Goal: Task Accomplishment & Management: Manage account settings

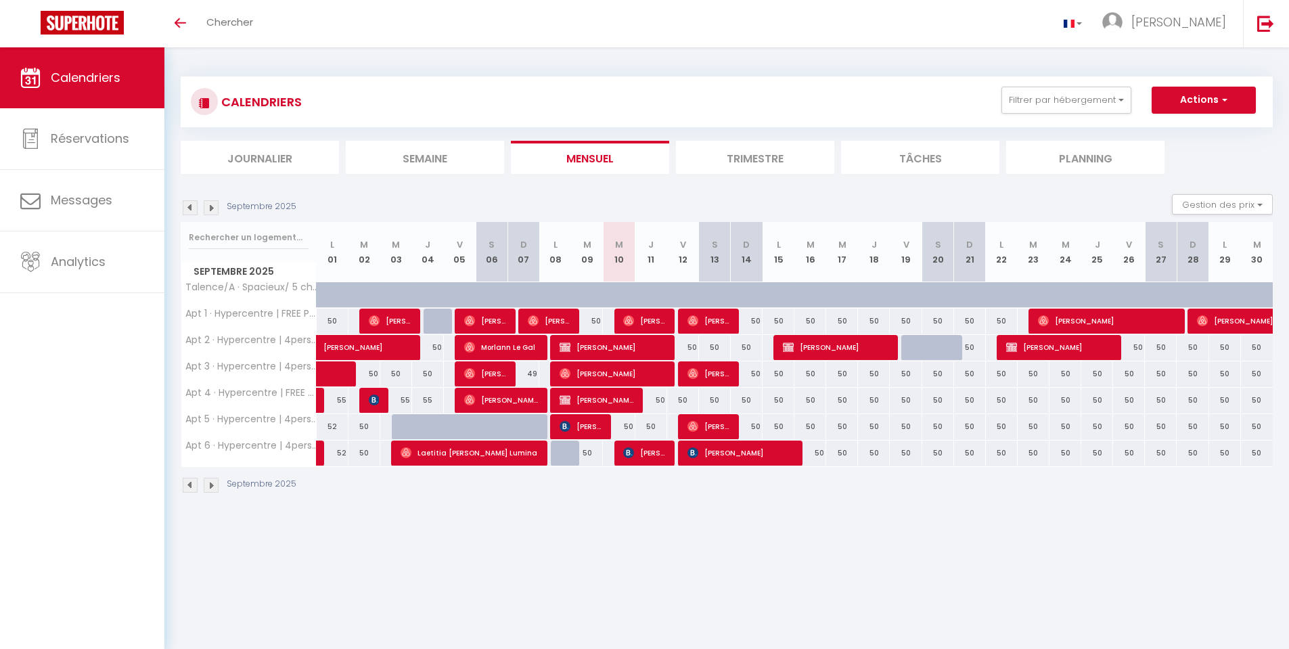
click at [187, 486] on img at bounding box center [190, 485] width 15 height 15
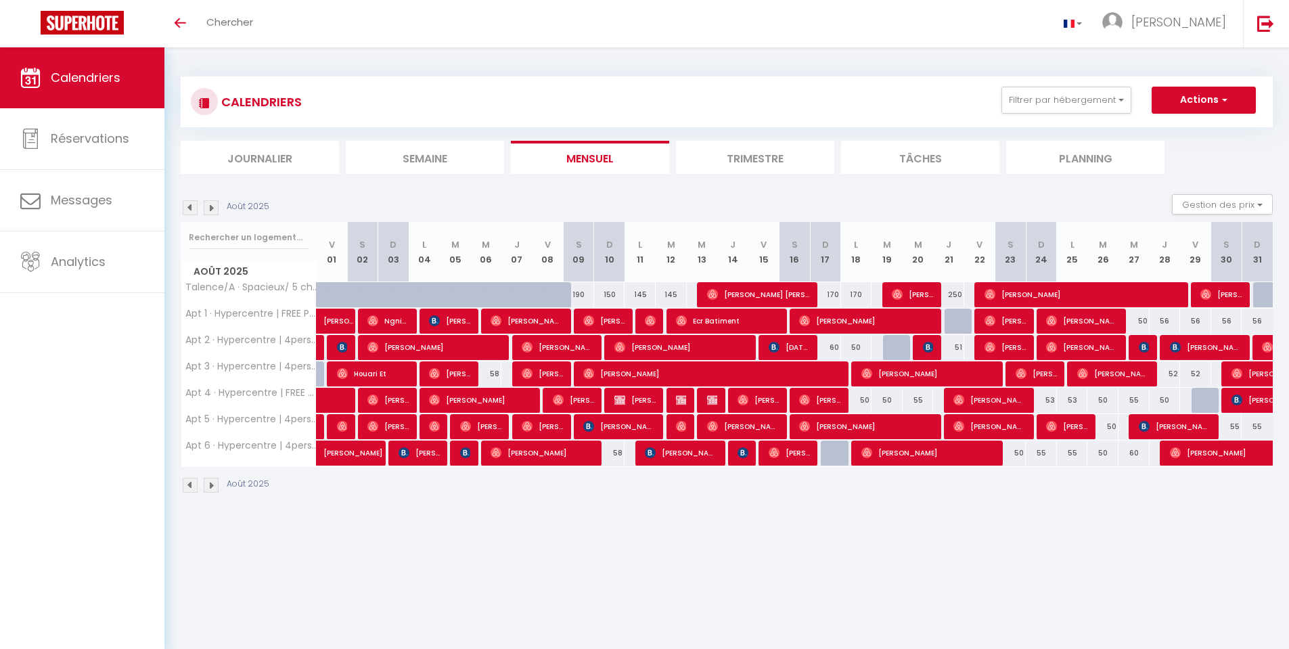
click at [190, 488] on img at bounding box center [190, 485] width 15 height 15
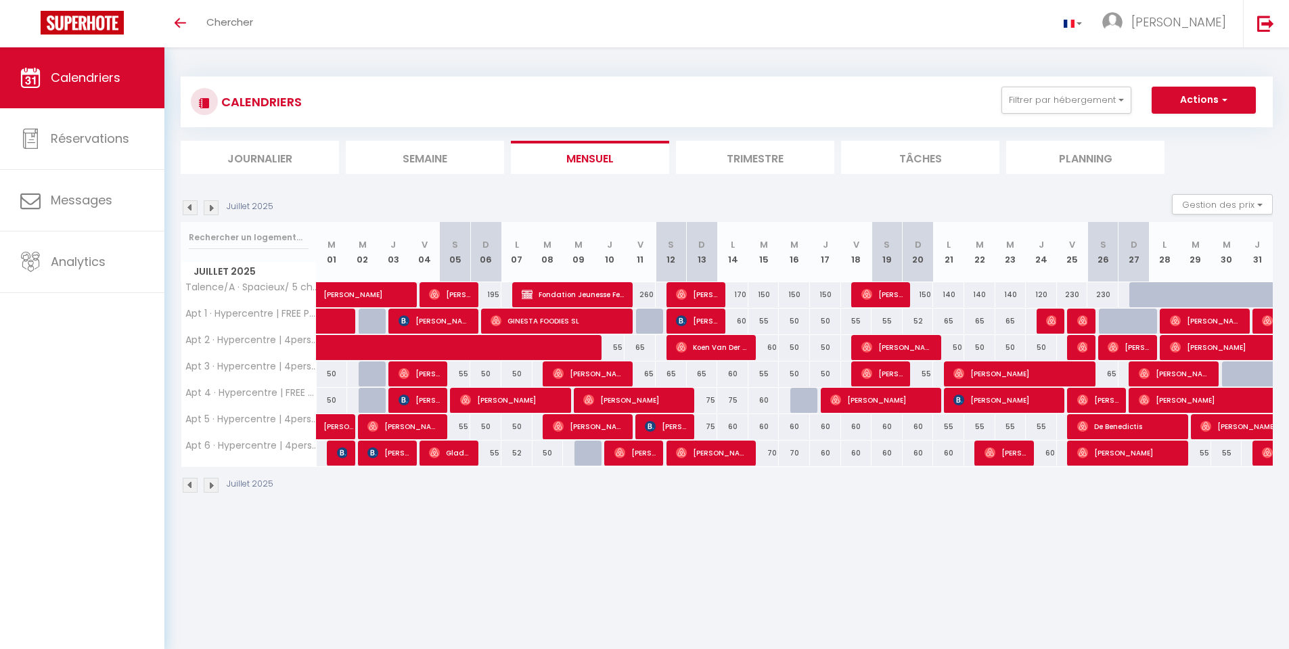
click at [188, 480] on img at bounding box center [190, 485] width 15 height 15
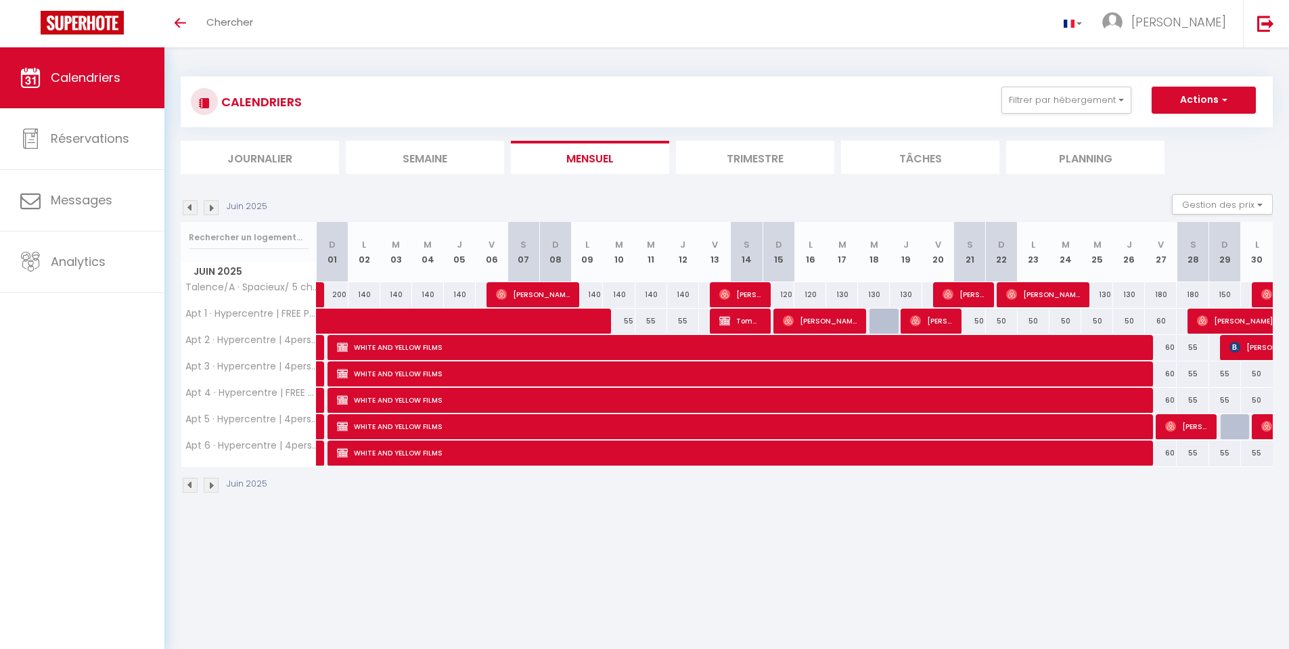
click at [213, 485] on img at bounding box center [211, 485] width 15 height 15
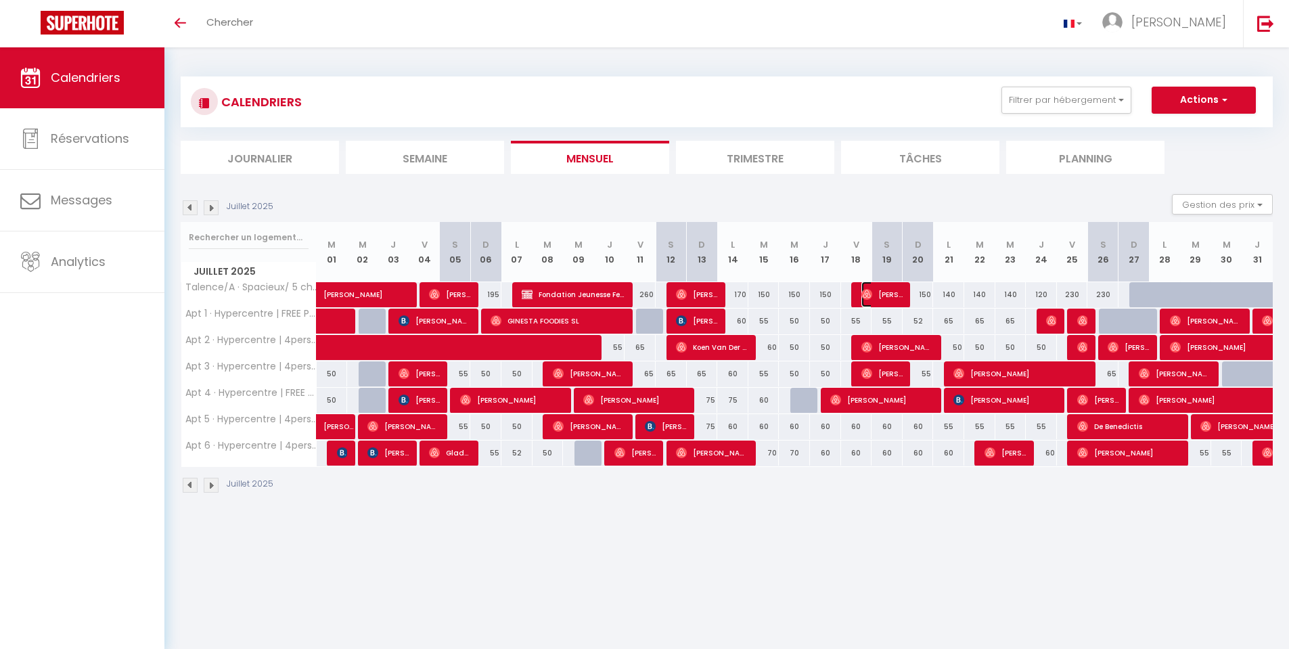
click at [885, 294] on span "[PERSON_NAME]" at bounding box center [881, 294] width 41 height 26
select select "OK"
select select "0"
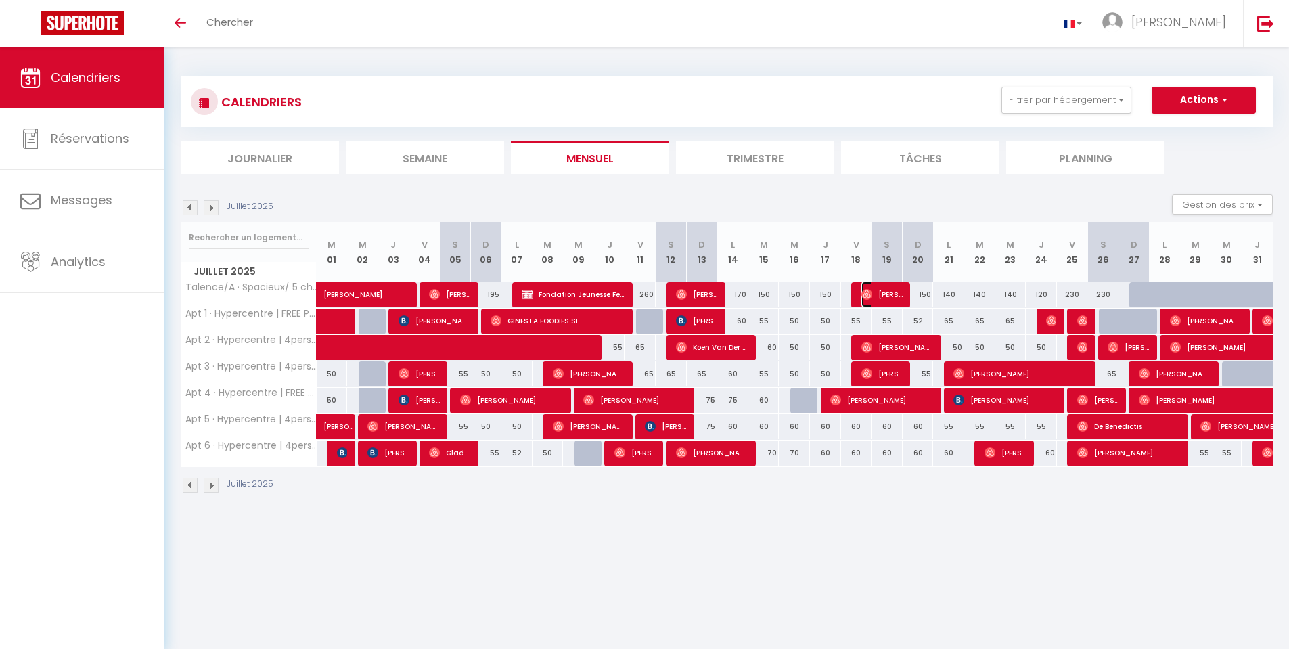
select select "1"
select select
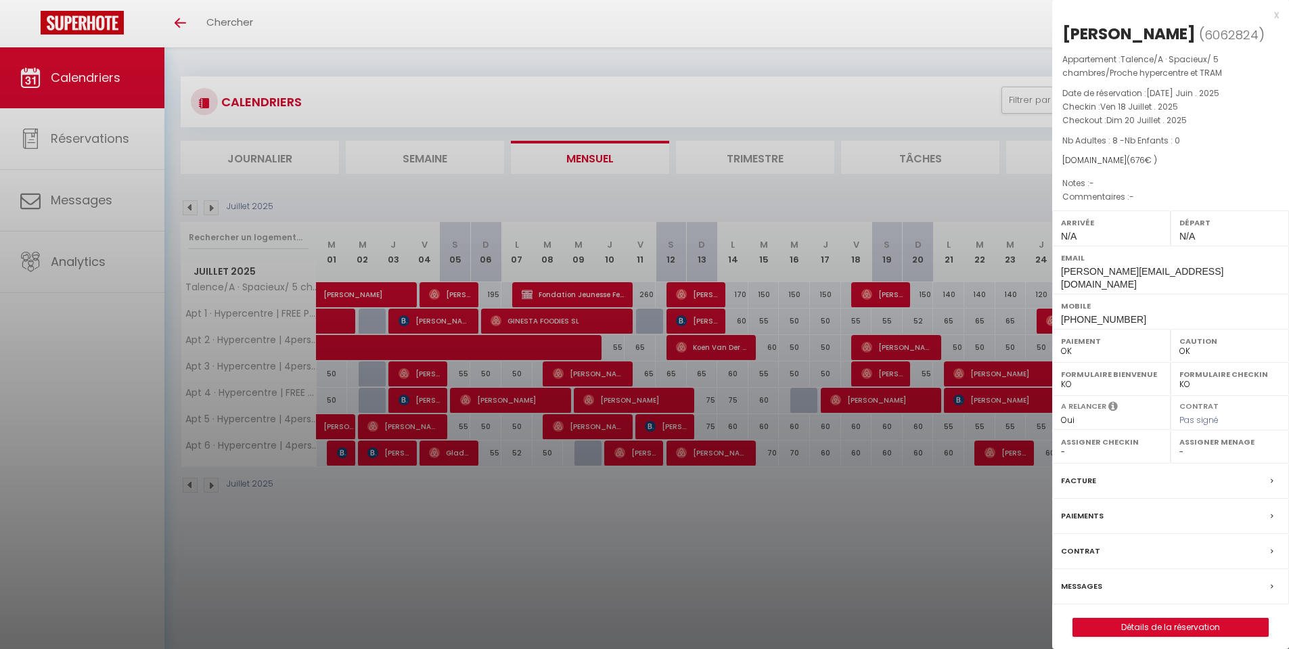
click at [661, 566] on div at bounding box center [644, 324] width 1289 height 649
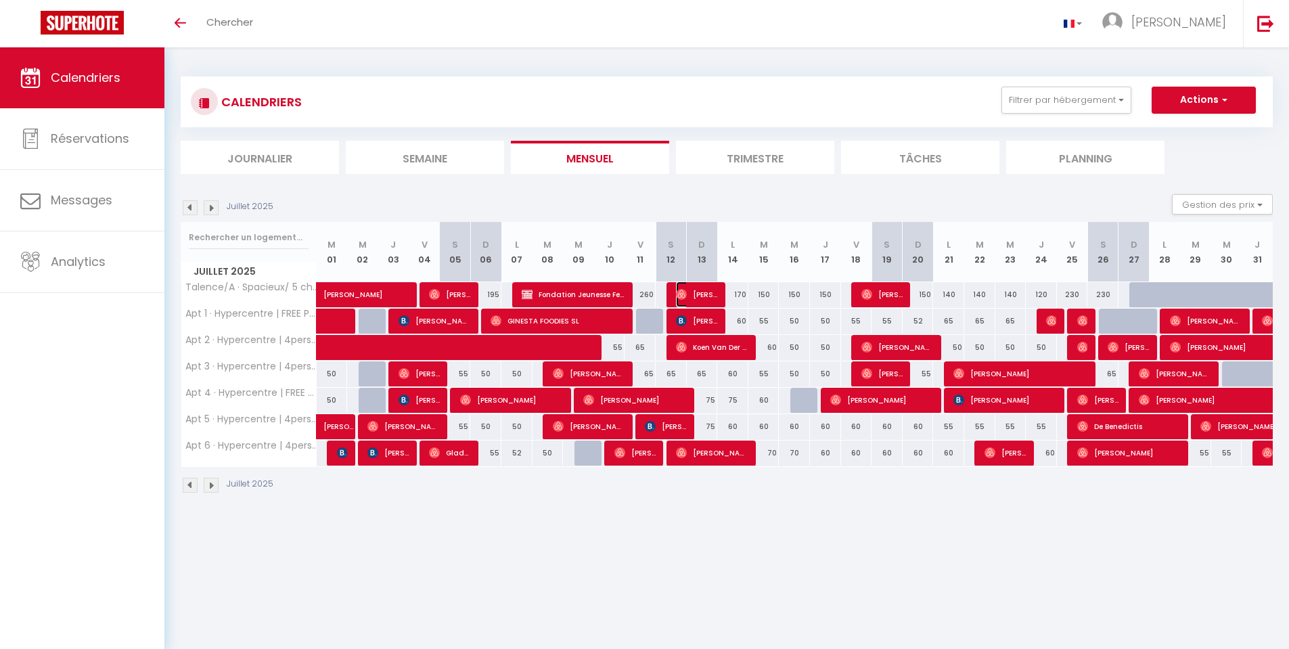
click at [706, 286] on span "[PERSON_NAME]" at bounding box center [696, 294] width 41 height 26
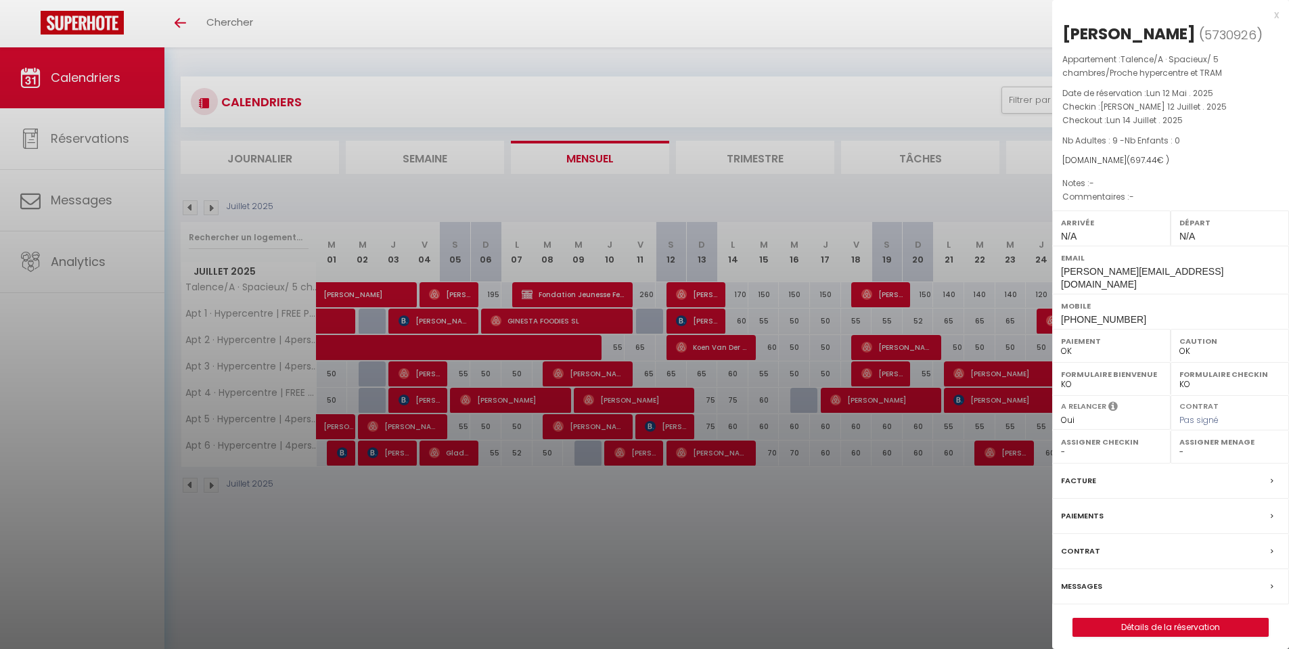
click at [445, 294] on div at bounding box center [644, 324] width 1289 height 649
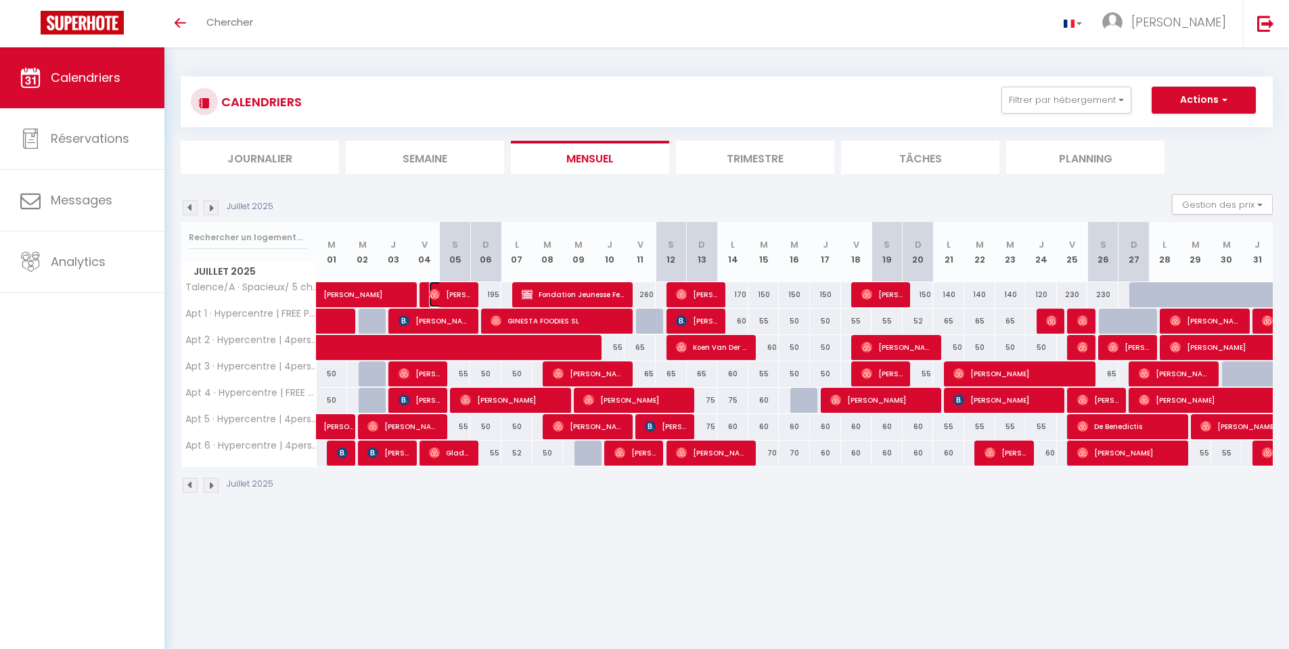
click at [445, 294] on span "[PERSON_NAME]" at bounding box center [449, 294] width 41 height 26
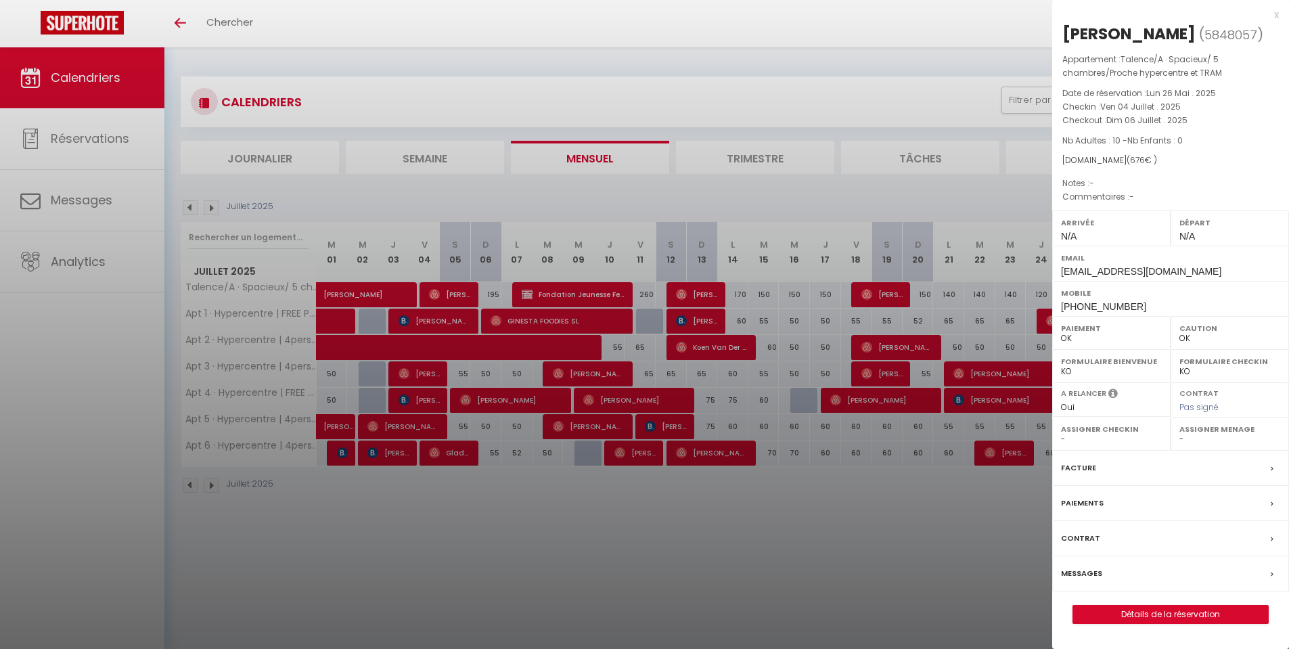
click at [739, 564] on div at bounding box center [644, 324] width 1289 height 649
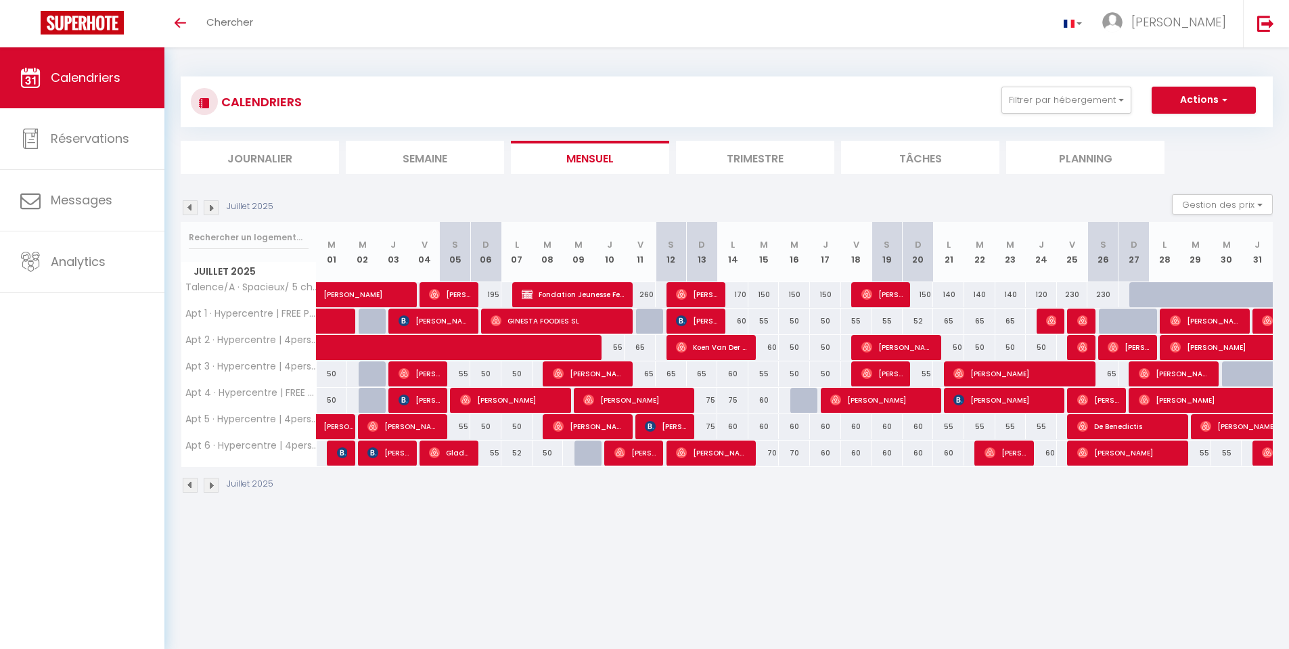
click at [191, 483] on img at bounding box center [190, 485] width 15 height 15
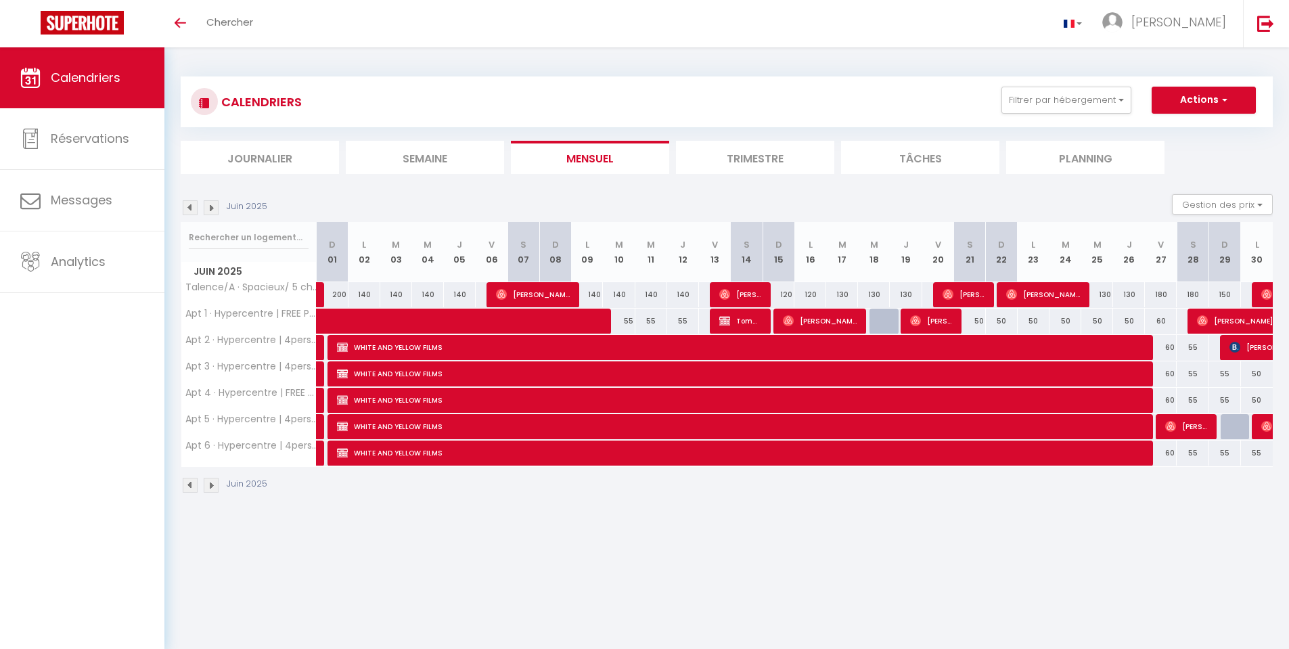
click at [191, 486] on img at bounding box center [190, 485] width 15 height 15
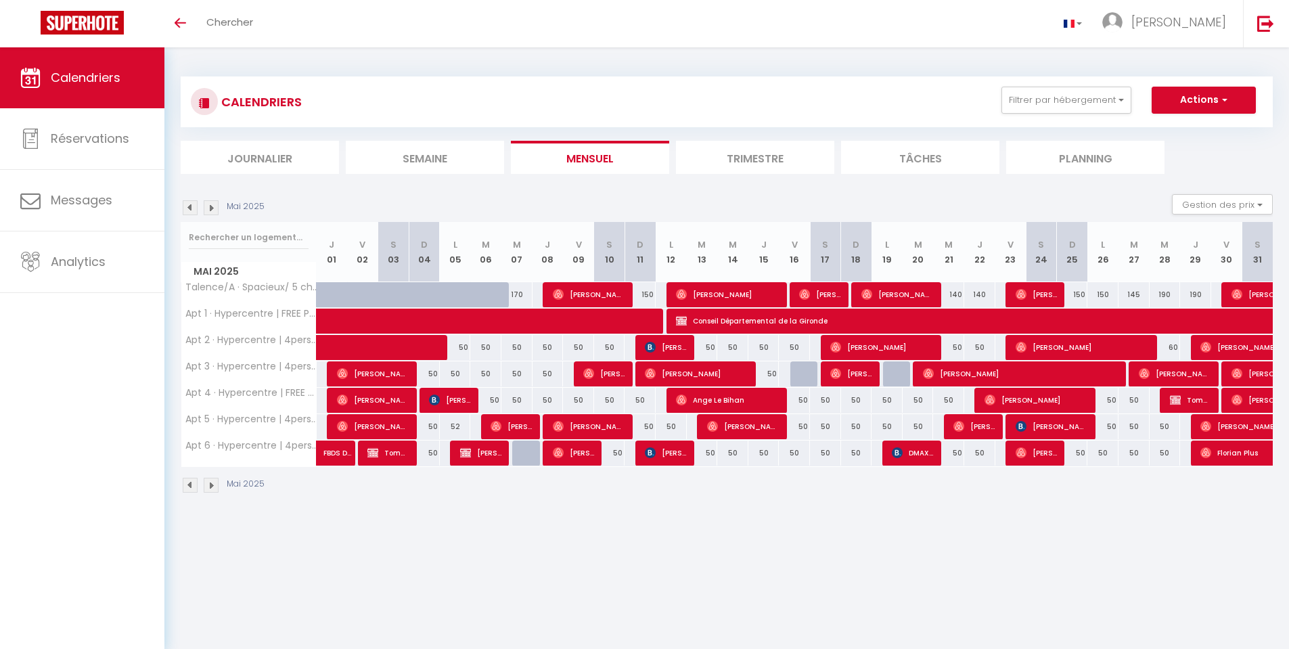
click at [210, 489] on img at bounding box center [211, 485] width 15 height 15
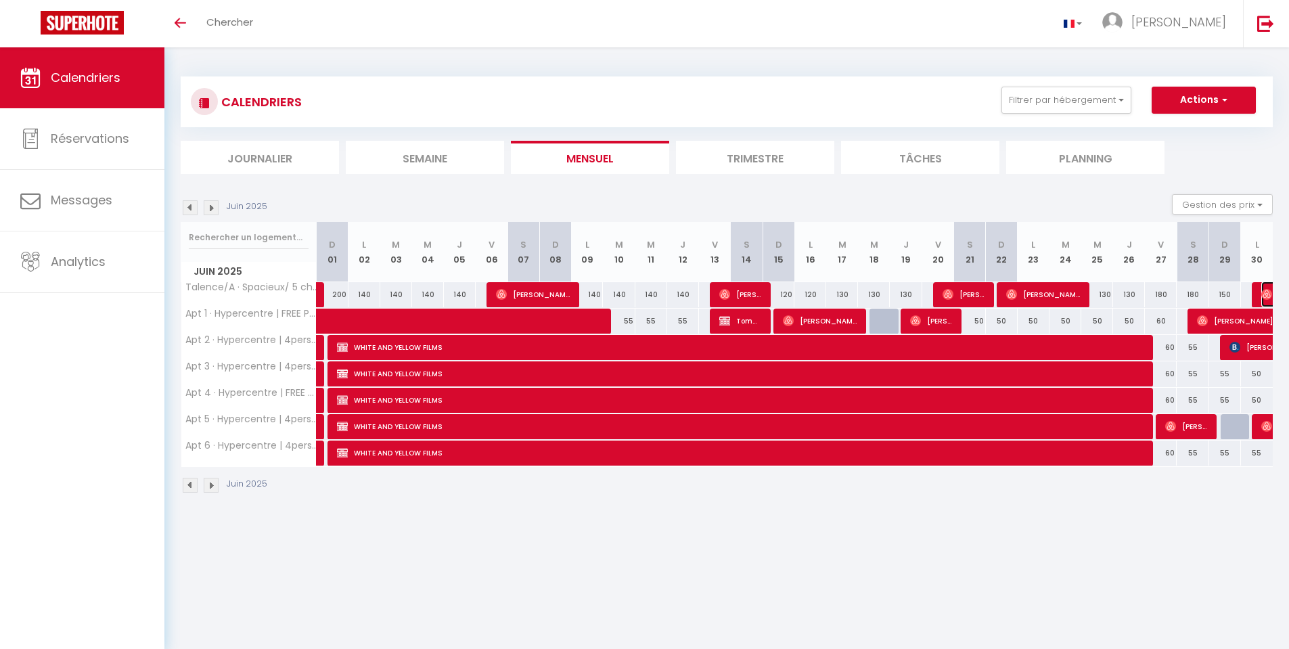
click at [1264, 291] on img at bounding box center [1266, 294] width 11 height 11
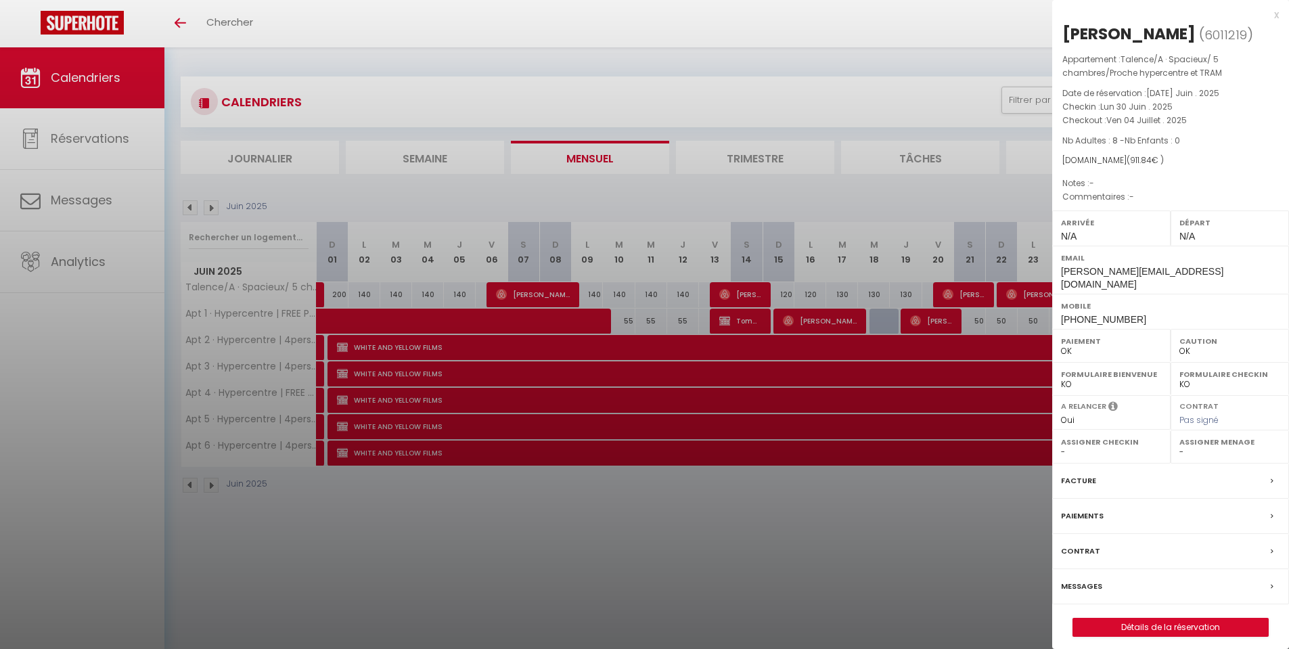
click at [935, 547] on div at bounding box center [644, 324] width 1289 height 649
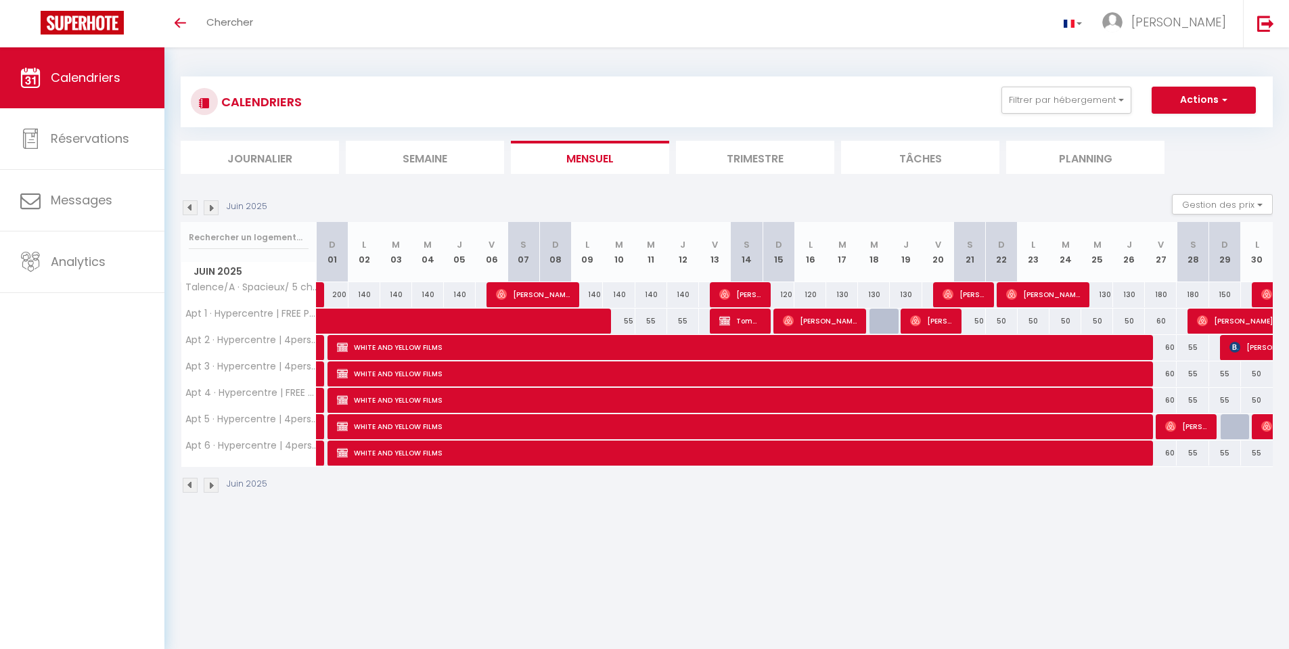
click at [187, 486] on img at bounding box center [190, 485] width 15 height 15
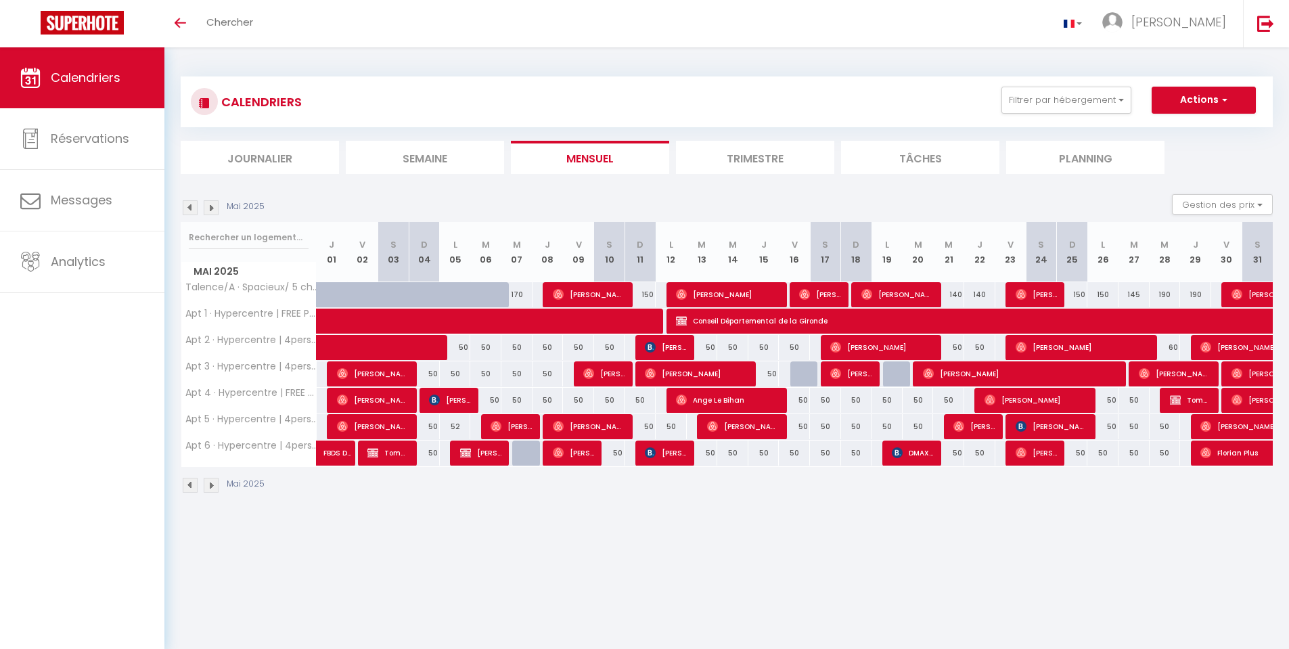
click at [214, 486] on img at bounding box center [211, 485] width 15 height 15
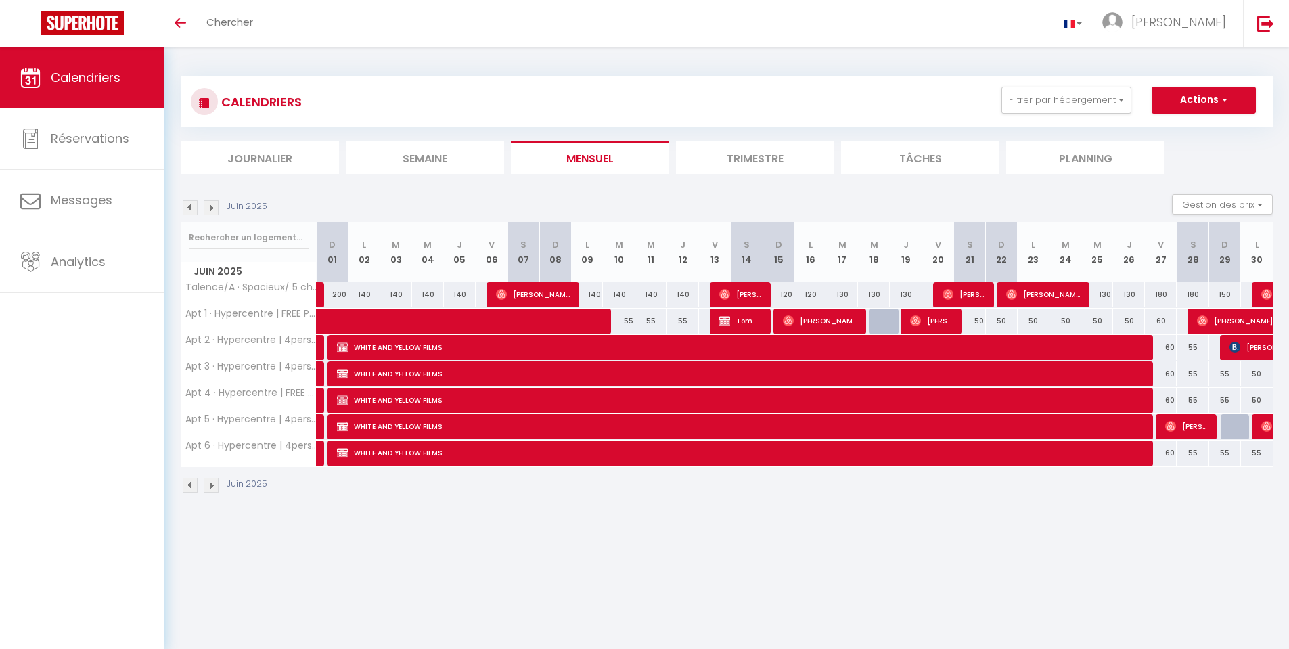
click at [214, 486] on img at bounding box center [211, 485] width 15 height 15
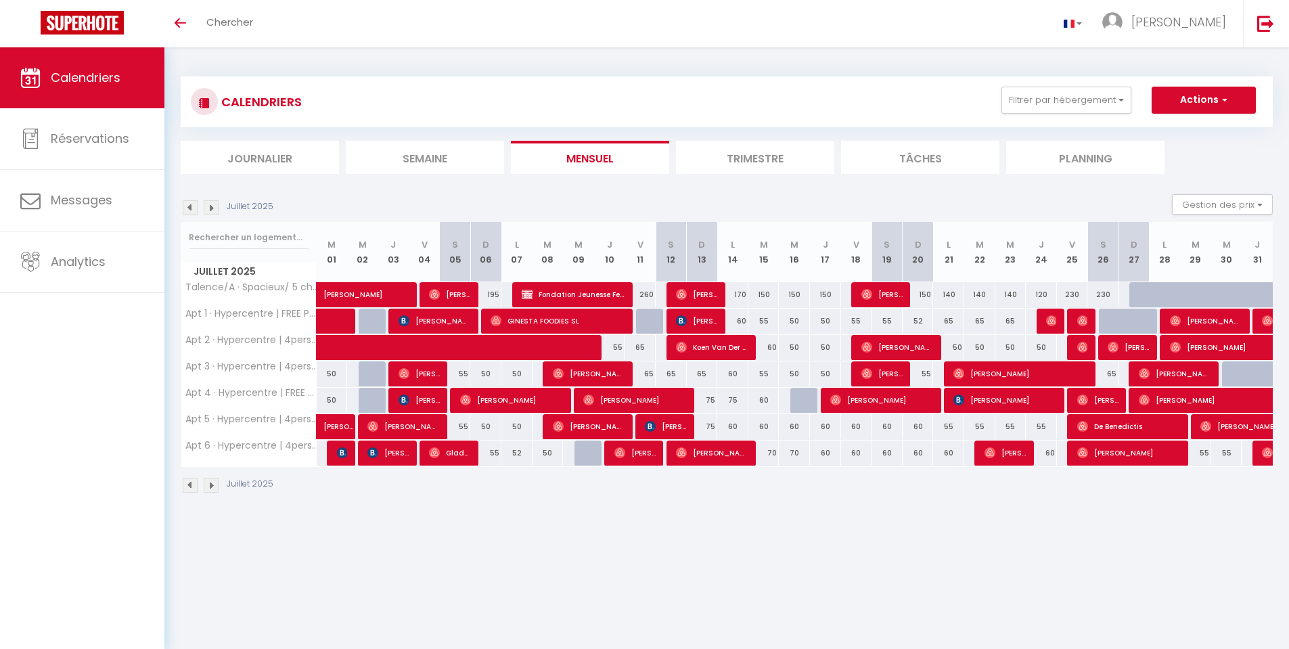
click at [194, 489] on img at bounding box center [190, 485] width 15 height 15
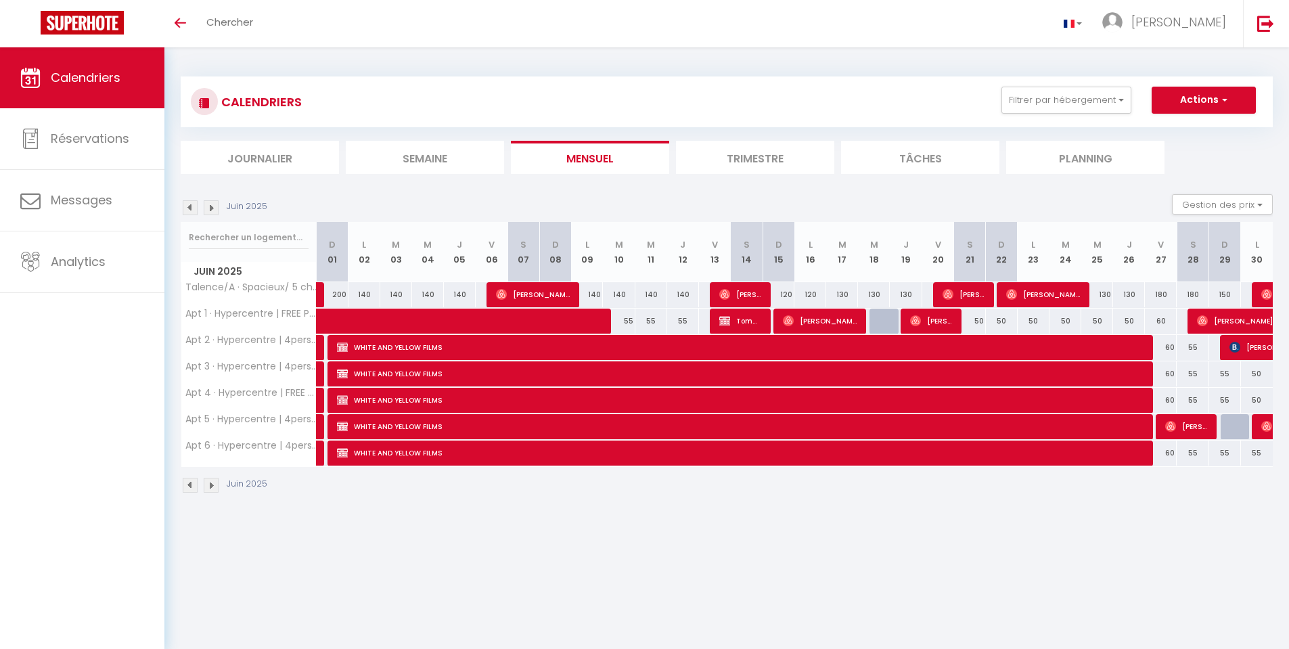
click at [194, 489] on img at bounding box center [190, 485] width 15 height 15
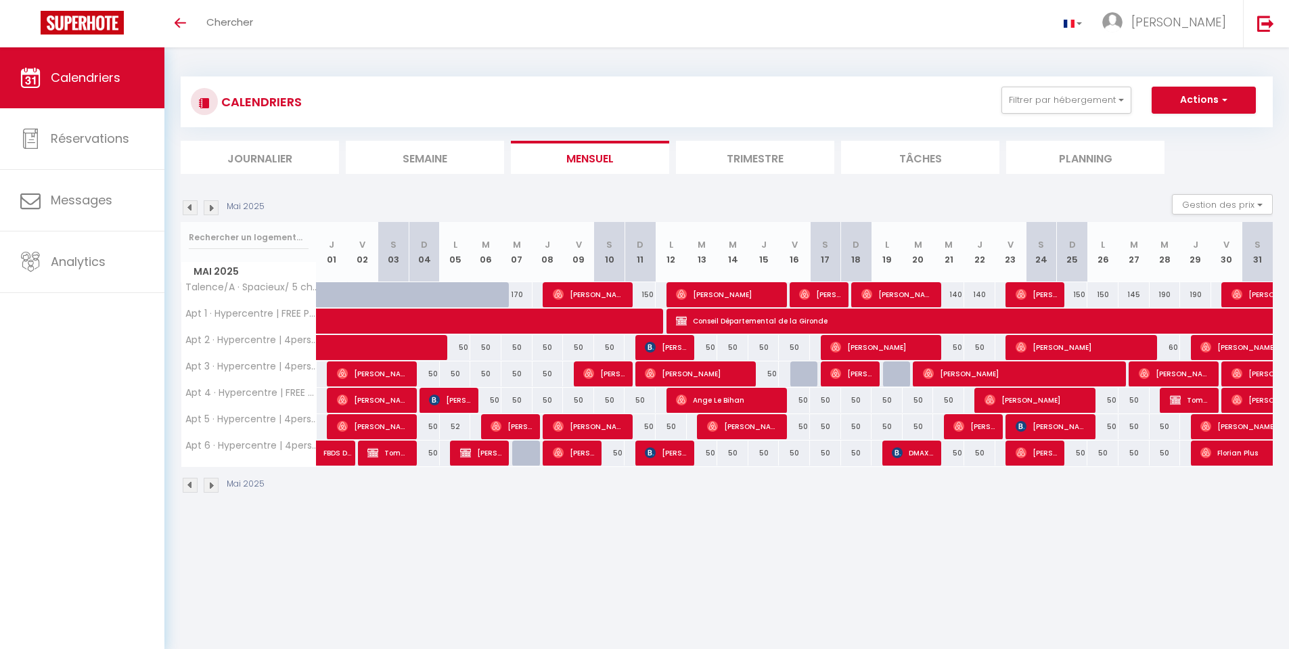
click at [212, 484] on img at bounding box center [211, 485] width 15 height 15
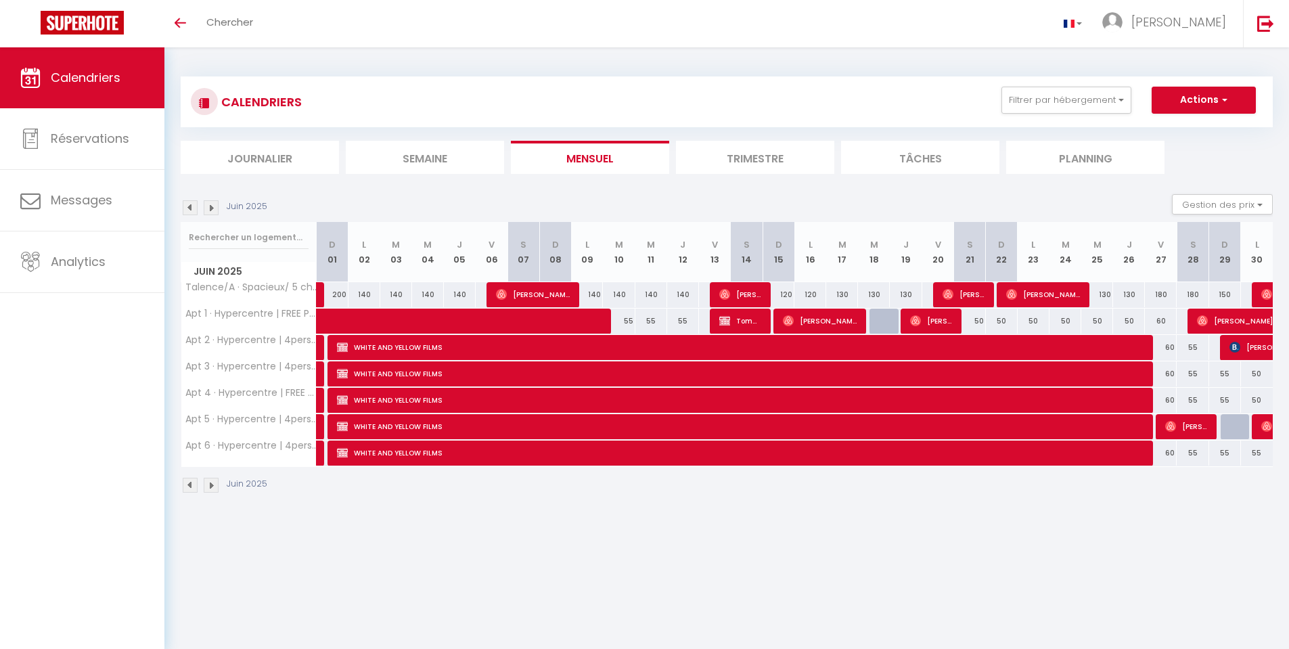
click at [212, 484] on img at bounding box center [211, 485] width 15 height 15
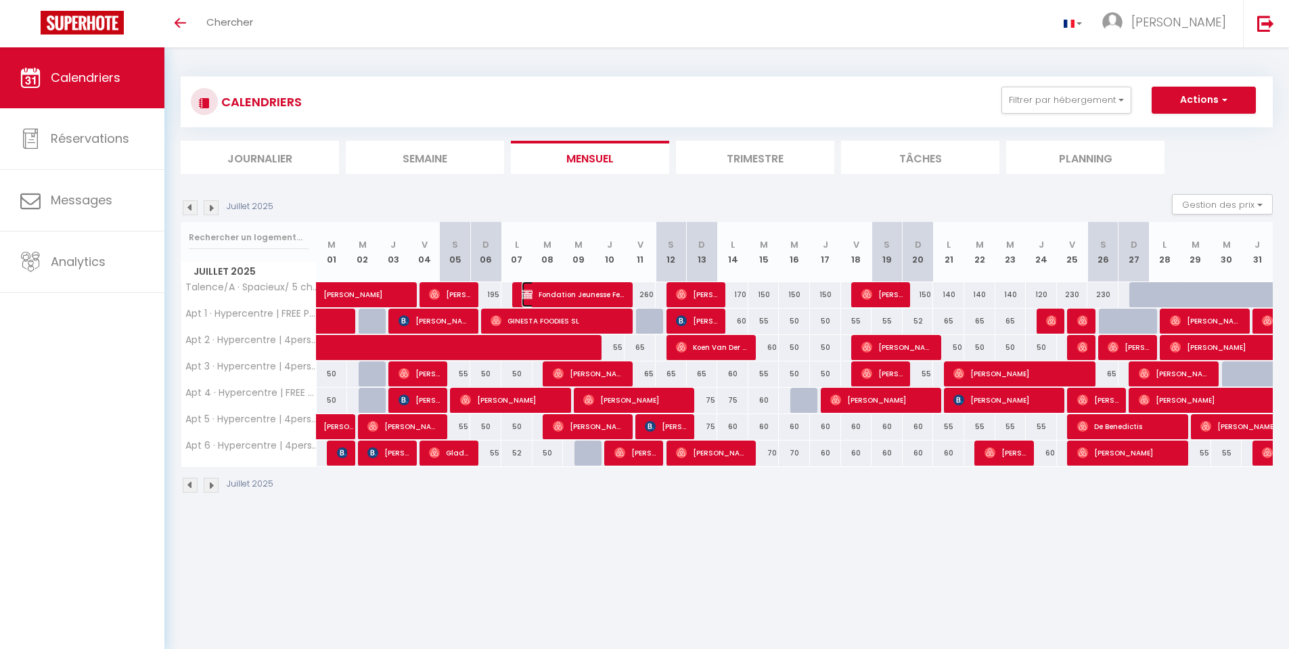
click at [566, 289] on span "Fondation Jeunesse Feu Vert" at bounding box center [573, 294] width 103 height 26
select select "KO"
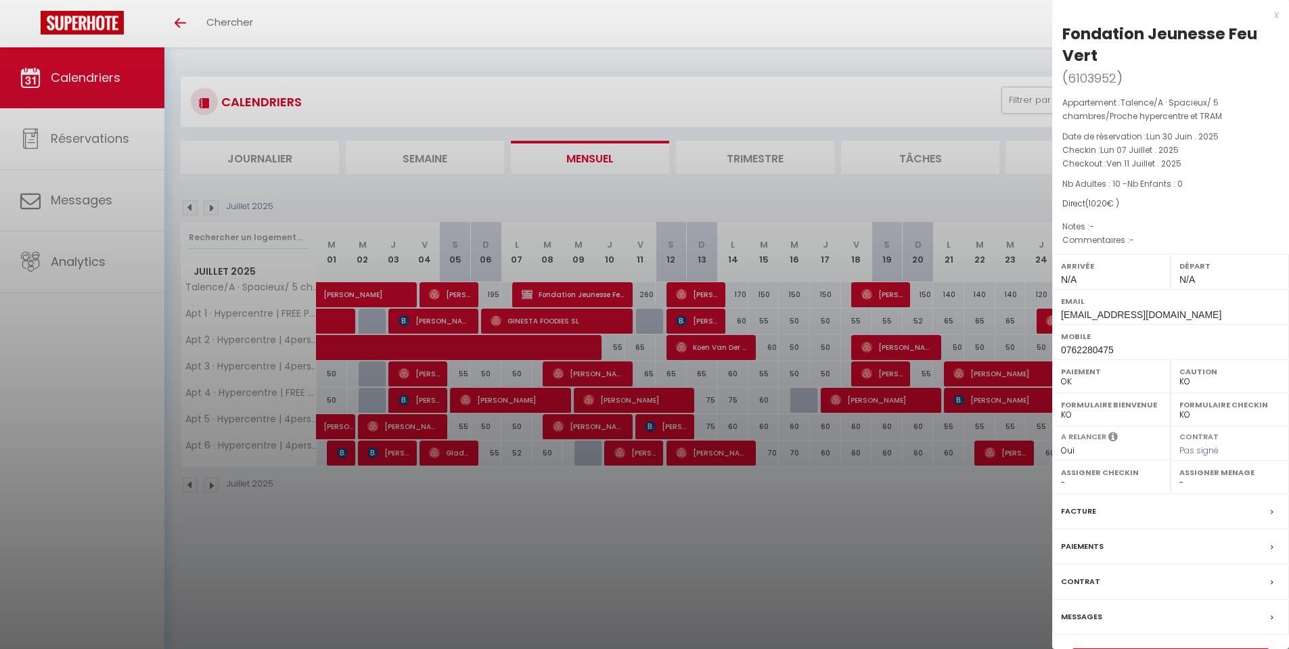
click at [898, 34] on div at bounding box center [644, 324] width 1289 height 649
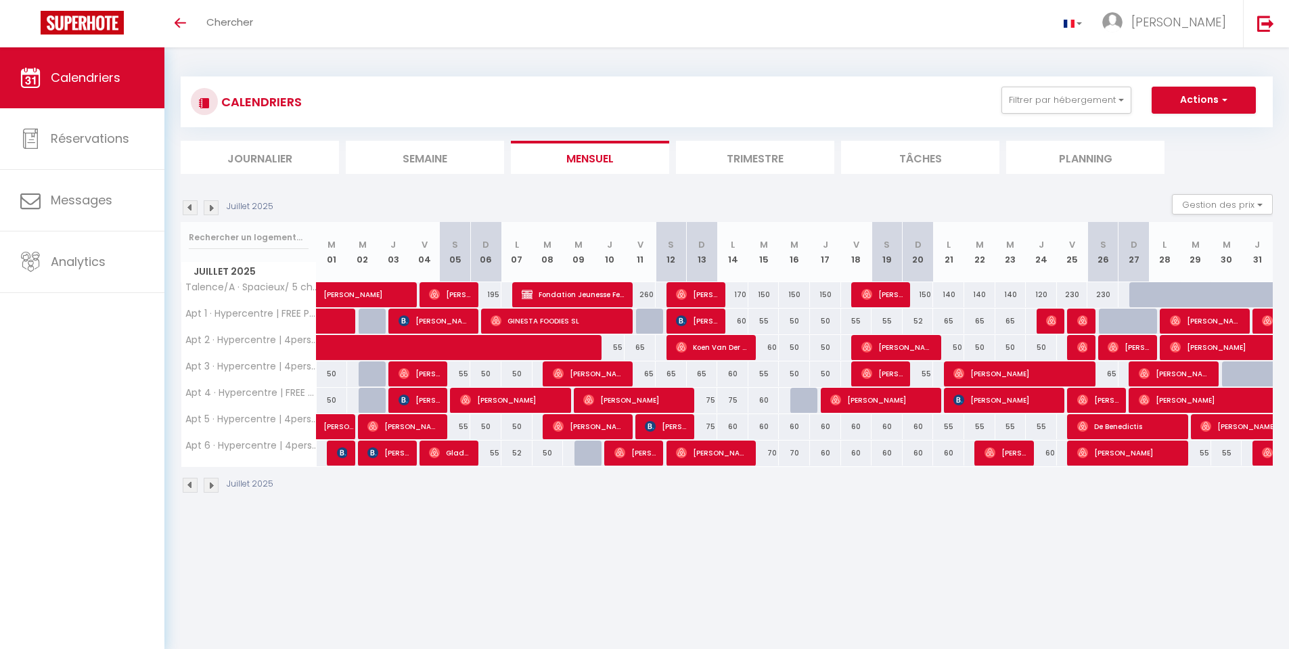
click at [210, 489] on img at bounding box center [211, 485] width 15 height 15
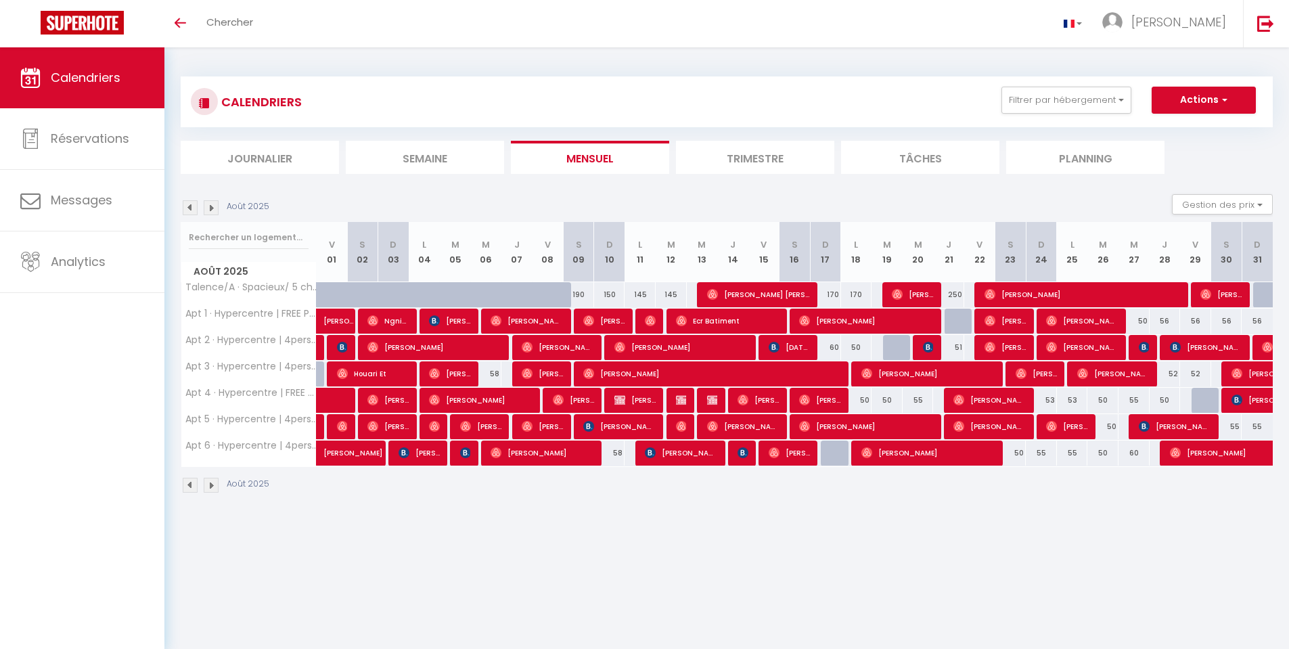
click at [212, 486] on img at bounding box center [211, 485] width 15 height 15
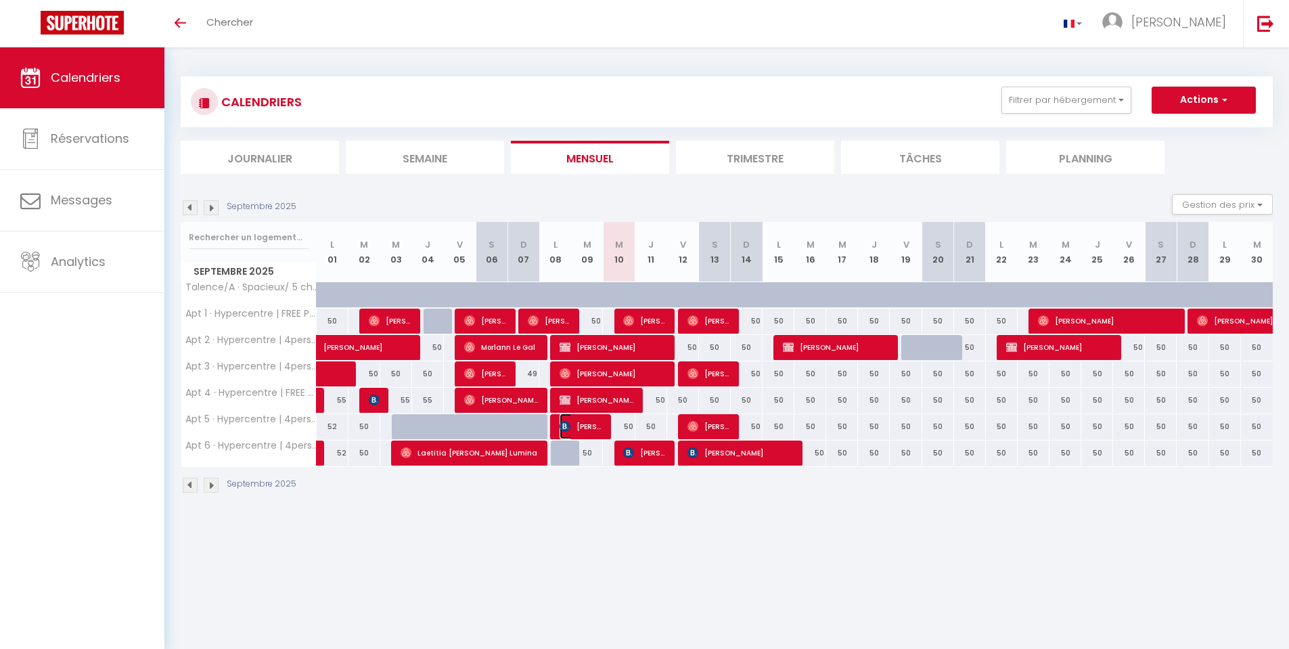
click at [587, 424] on span "[PERSON_NAME]" at bounding box center [580, 426] width 43 height 26
